Goal: Find specific page/section: Find specific page/section

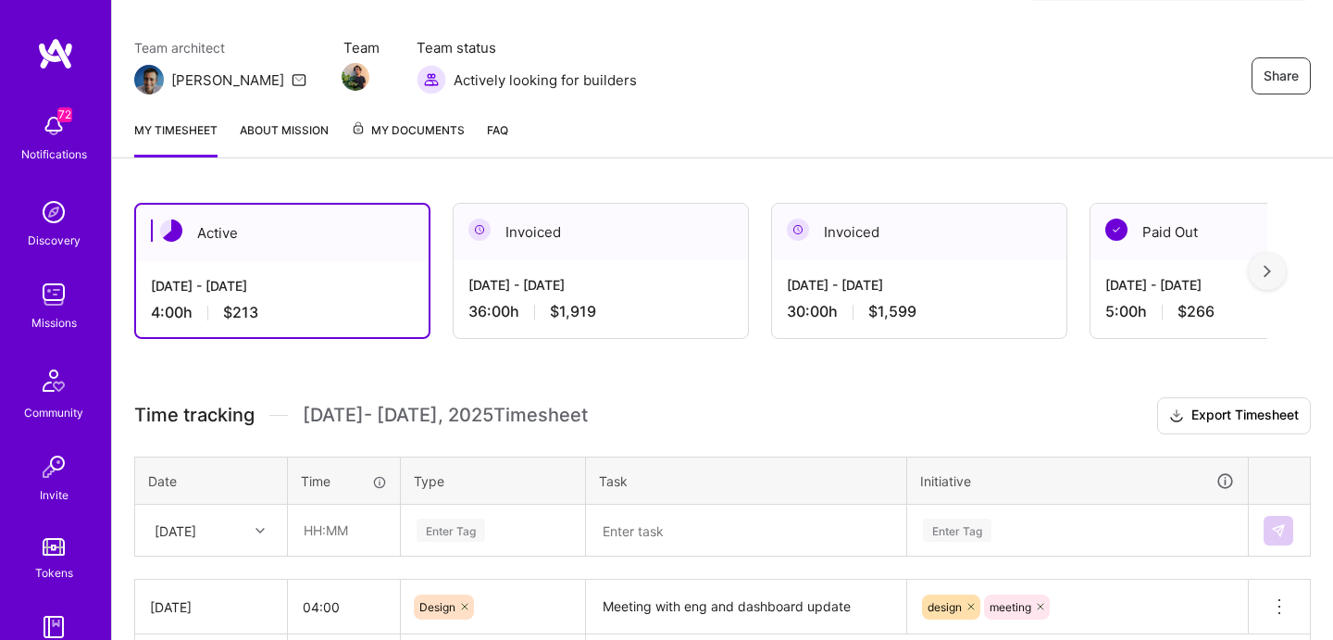
scroll to position [251, 0]
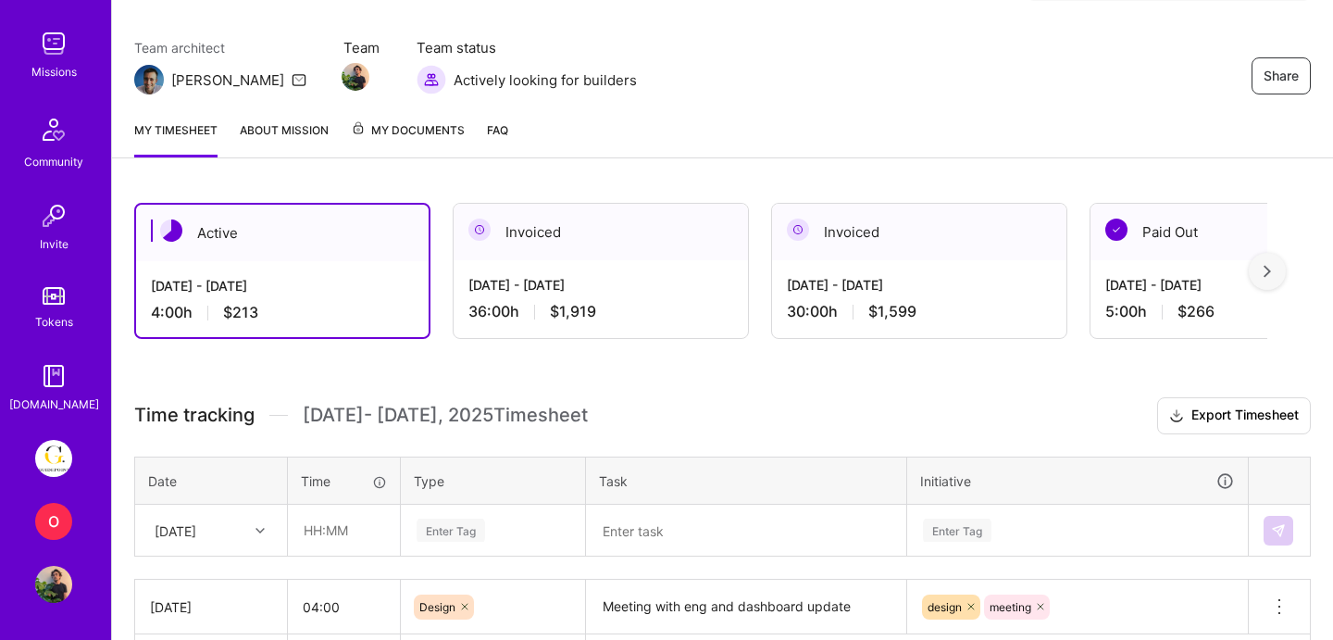
click at [60, 461] on img at bounding box center [53, 458] width 37 height 37
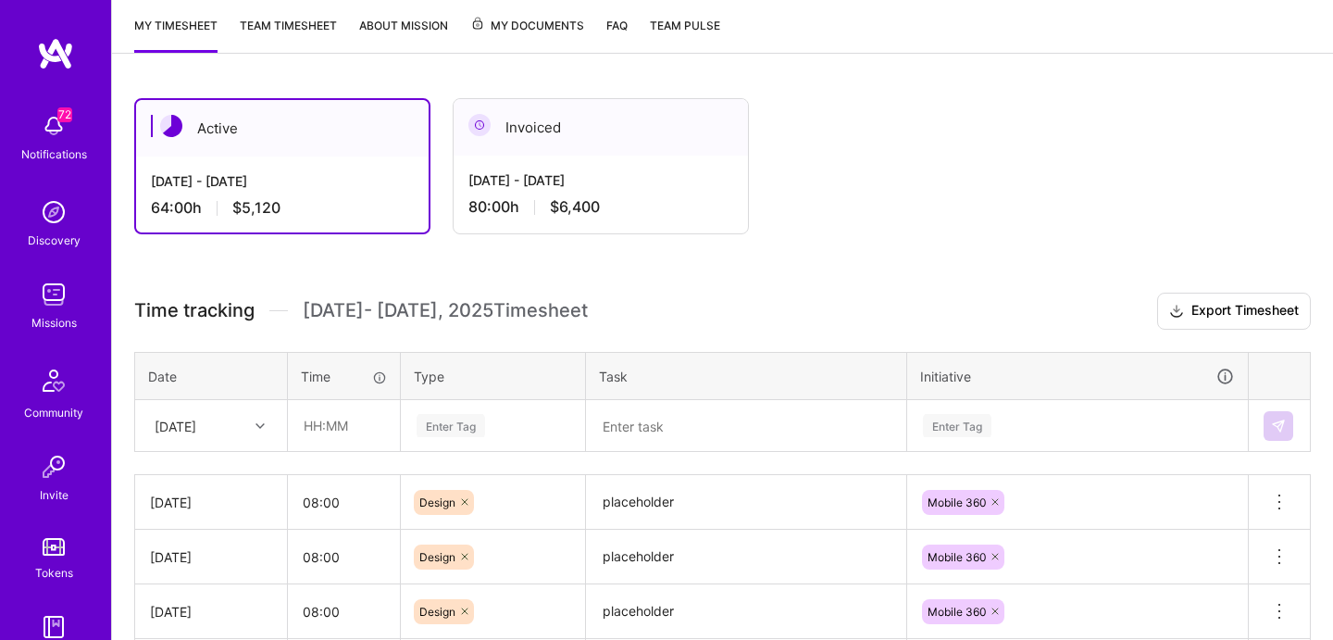
scroll to position [241, 0]
click at [803, 218] on div "Active [DATE] - [DATE] 64:00 h $5,120 Invoiced [DATE] - [DATE] 80:00 h $6,400" at bounding box center [700, 168] width 1133 height 136
